Goal: Task Accomplishment & Management: Complete application form

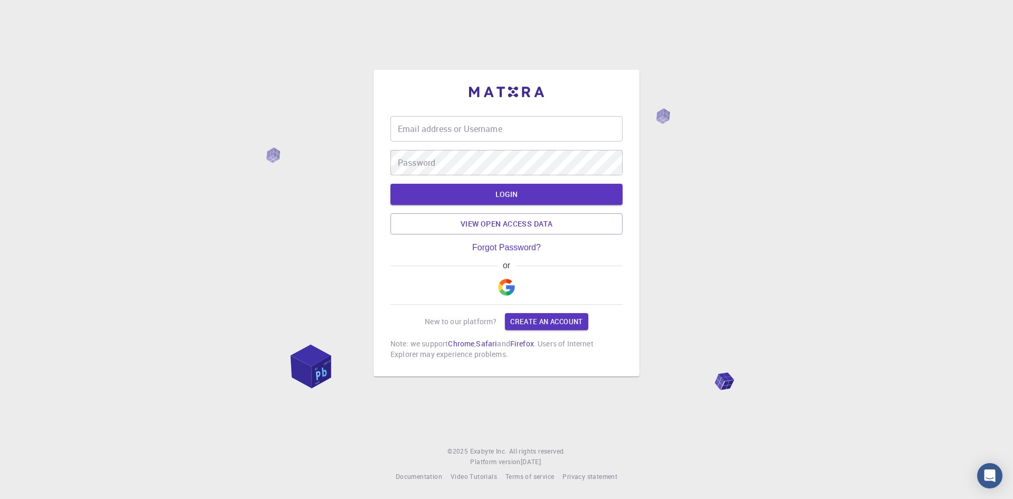
click at [511, 281] on img "button" at bounding box center [506, 287] width 17 height 17
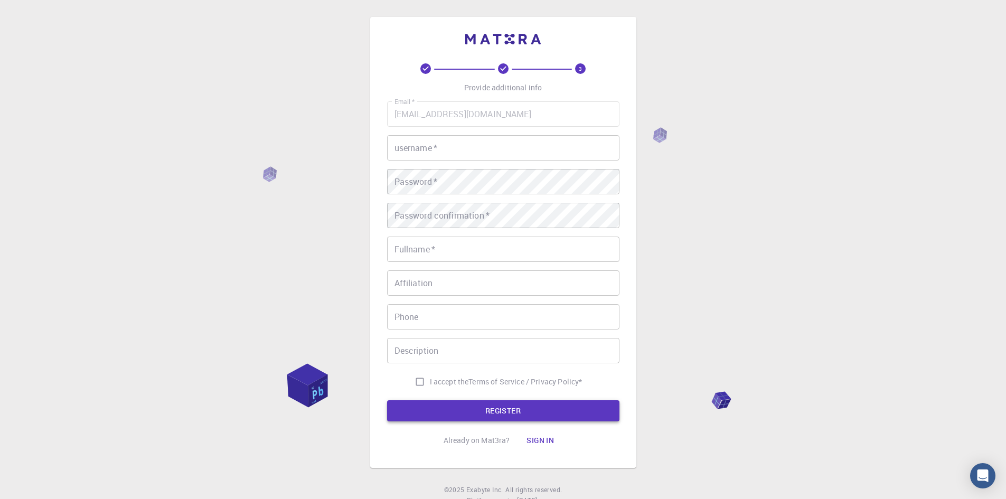
click at [476, 412] on button "REGISTER" at bounding box center [503, 410] width 232 height 21
click at [444, 154] on input "username   *" at bounding box center [503, 147] width 232 height 25
type input "fait-arch"
click at [387, 400] on button "REGISTER" at bounding box center [503, 410] width 232 height 21
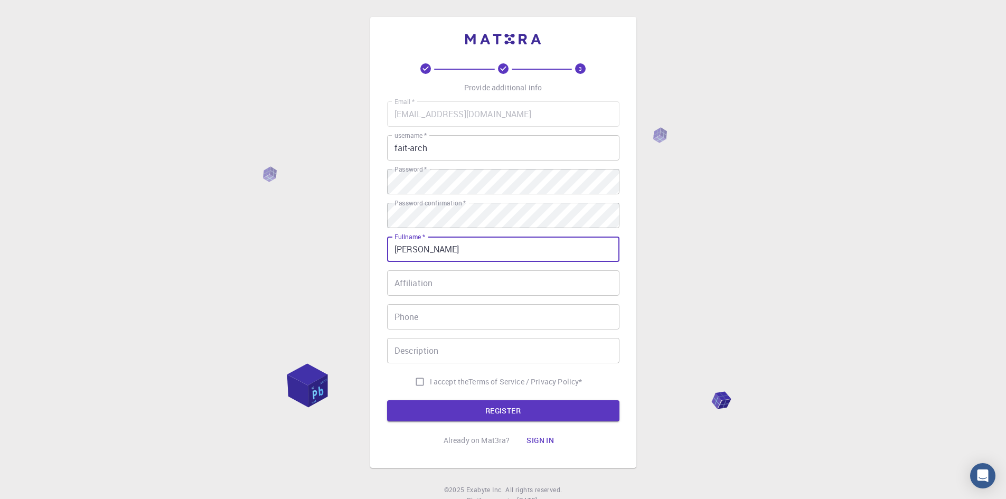
type input "[PERSON_NAME]"
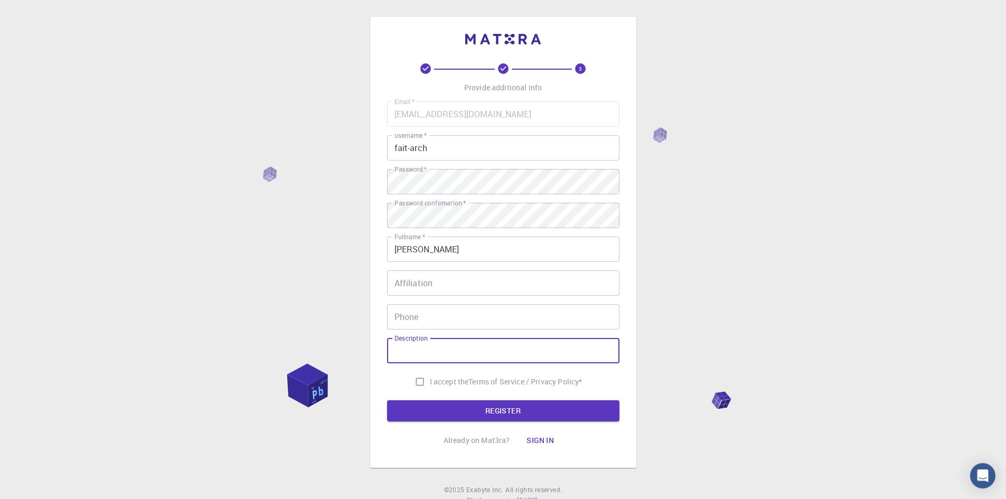
click at [417, 385] on input "I accept the Terms of Service / Privacy Policy *" at bounding box center [420, 382] width 20 height 20
checkbox input "true"
click at [427, 400] on form "Email   * [EMAIL_ADDRESS][DOMAIN_NAME] Email   * username   * fait-arch usernam…" at bounding box center [503, 261] width 232 height 320
click at [431, 406] on button "REGISTER" at bounding box center [503, 410] width 232 height 21
